Goal: Navigation & Orientation: Find specific page/section

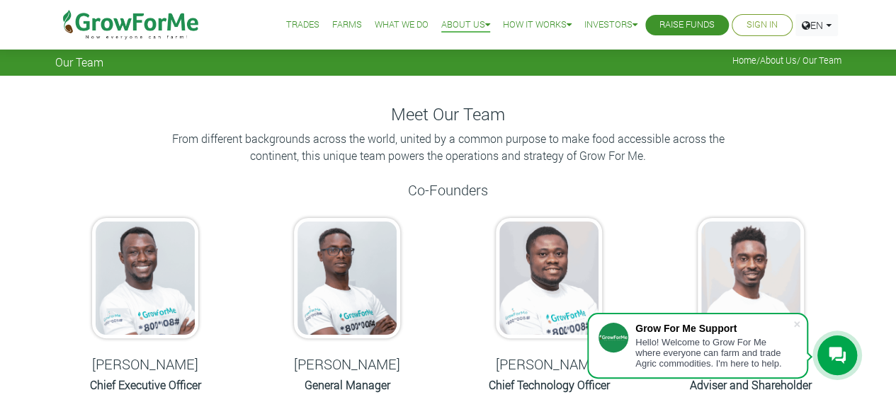
click at [475, 148] on p "From different backgrounds across the world, united by a common purpose to make…" at bounding box center [448, 147] width 567 height 34
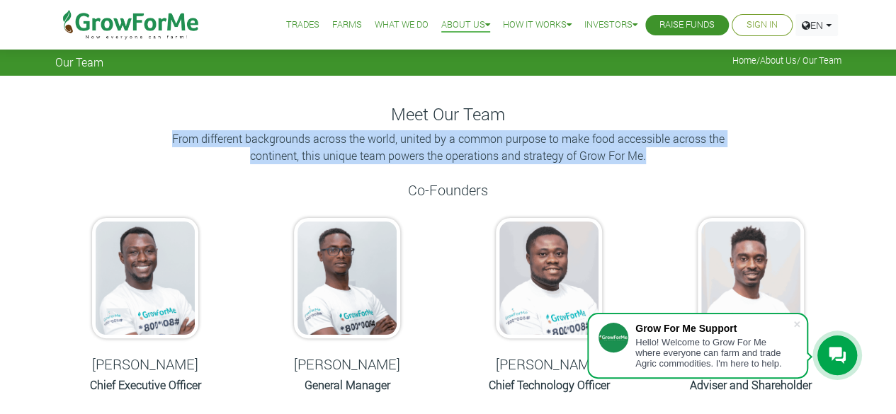
click at [475, 148] on p "From different backgrounds across the world, united by a common purpose to make…" at bounding box center [448, 147] width 567 height 34
click at [694, 166] on div "Meet Our Team From different backgrounds across the world, united by a common p…" at bounding box center [449, 142] width 808 height 77
drag, startPoint x: 694, startPoint y: 166, endPoint x: 308, endPoint y: 115, distance: 390.1
click at [308, 115] on div "Meet Our Team From different backgrounds across the world, united by a common p…" at bounding box center [449, 142] width 808 height 77
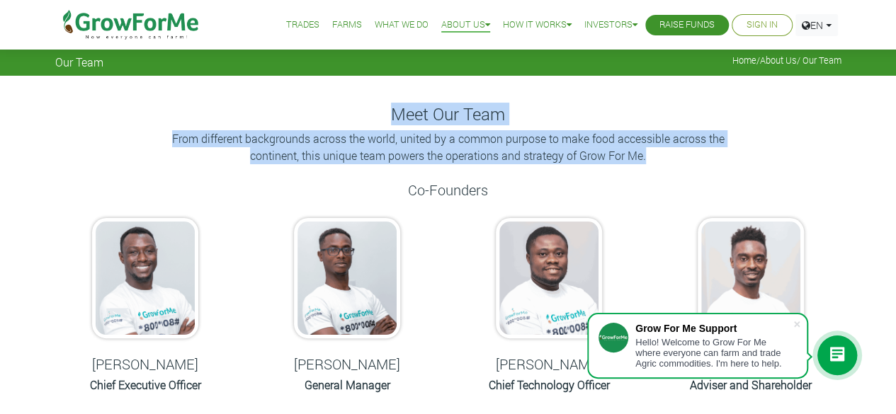
click at [308, 115] on h4 "Meet Our Team" at bounding box center [448, 114] width 786 height 21
drag, startPoint x: 308, startPoint y: 115, endPoint x: 704, endPoint y: 162, distance: 399.5
click at [704, 162] on div "Meet Our Team From different backgrounds across the world, united by a common p…" at bounding box center [449, 142] width 808 height 77
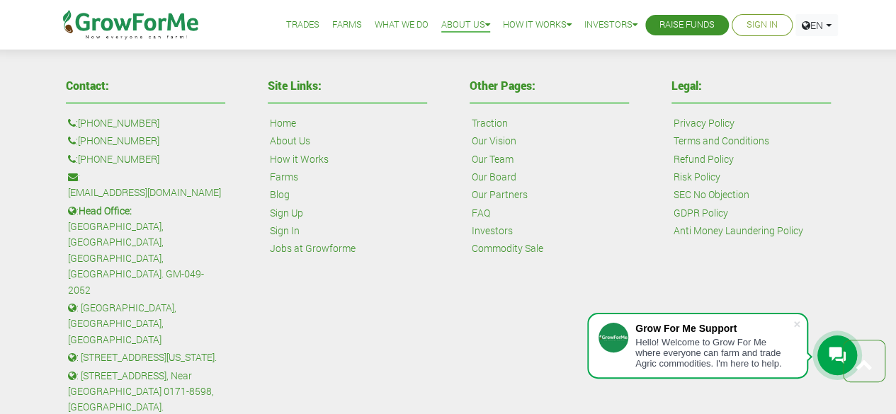
scroll to position [1346, 0]
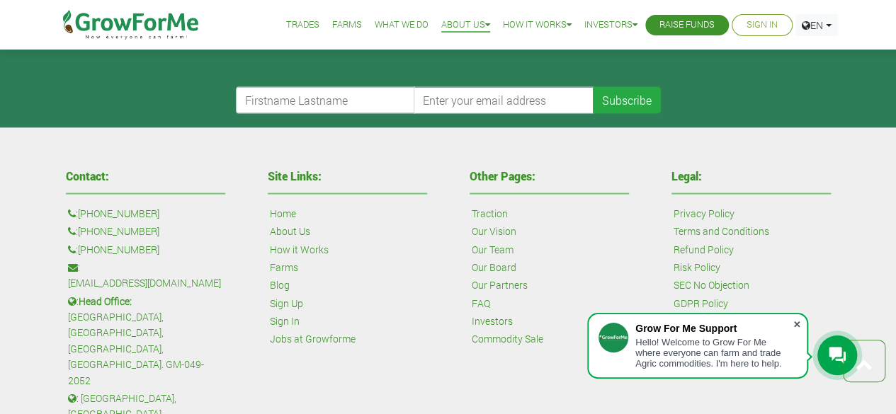
click at [799, 325] on span at bounding box center [797, 324] width 14 height 14
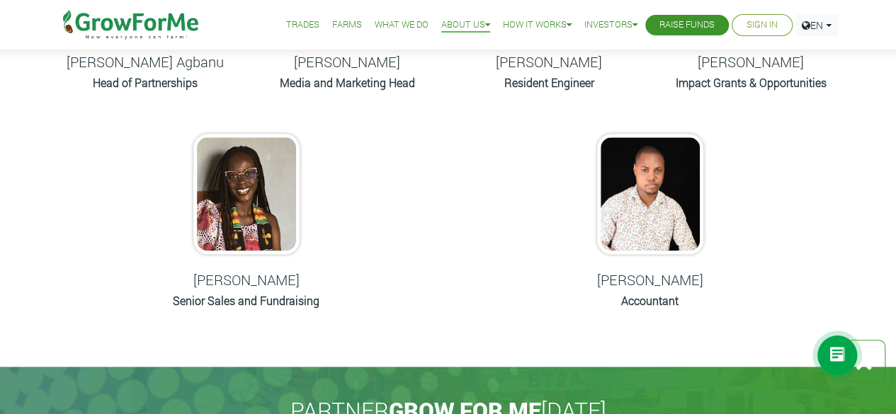
scroll to position [745, 0]
